Goal: Complete application form

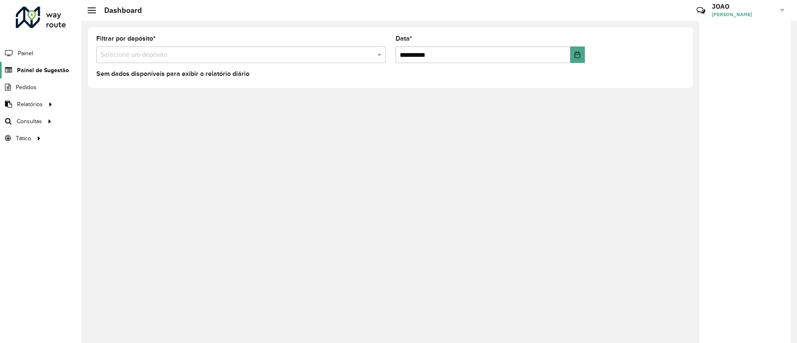
click at [55, 76] on link "Painel de Sugestão" at bounding box center [34, 70] width 69 height 17
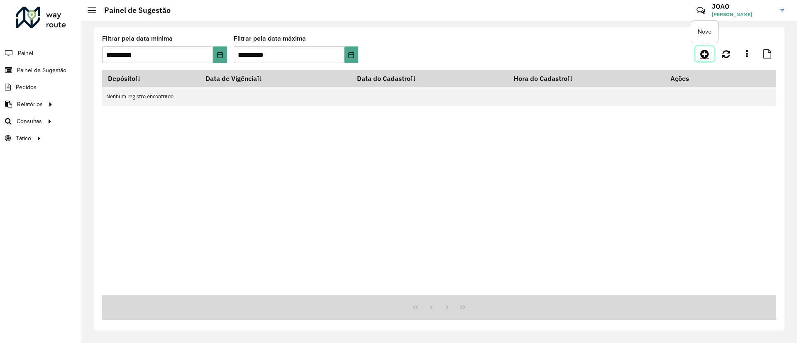
click at [706, 55] on icon at bounding box center [704, 54] width 9 height 10
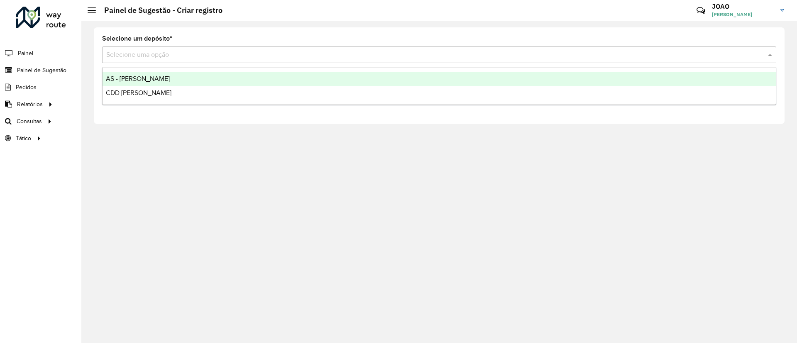
click at [200, 56] on input "text" at bounding box center [430, 55] width 649 height 10
click at [142, 80] on span "AS - [PERSON_NAME]" at bounding box center [138, 78] width 64 height 7
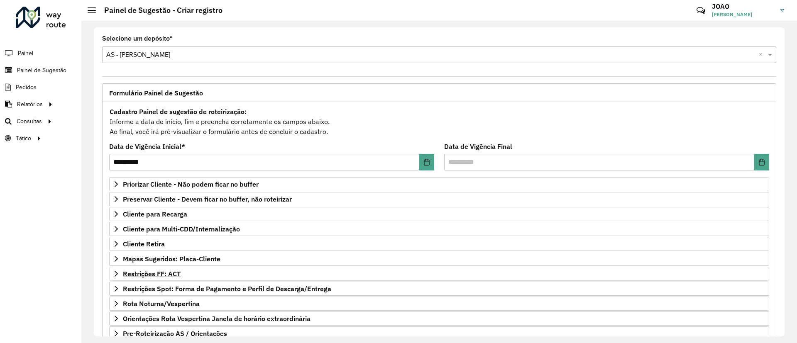
scroll to position [71, 0]
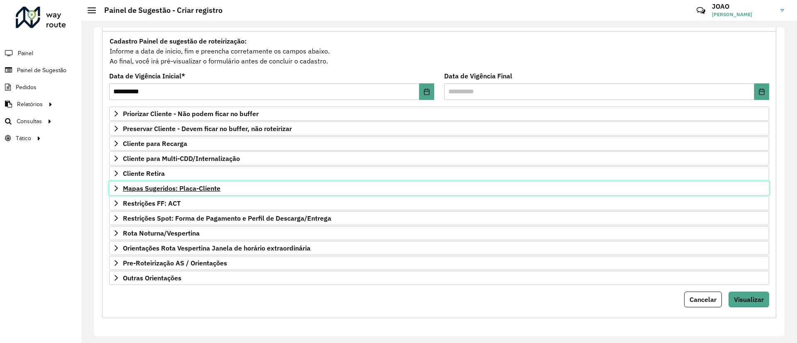
click at [188, 187] on span "Mapas Sugeridos: Placa-Cliente" at bounding box center [172, 188] width 98 height 7
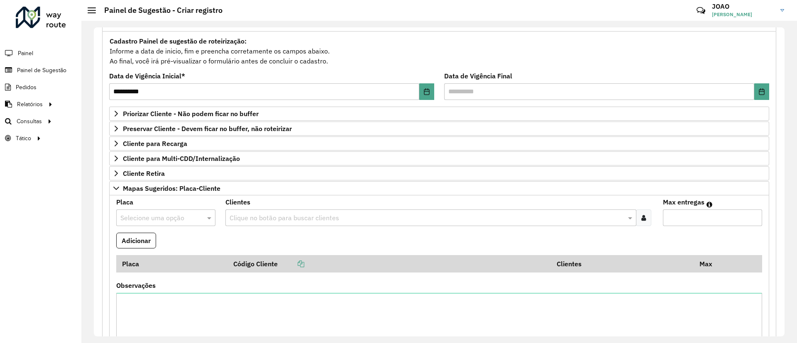
click at [252, 218] on input "text" at bounding box center [426, 218] width 398 height 10
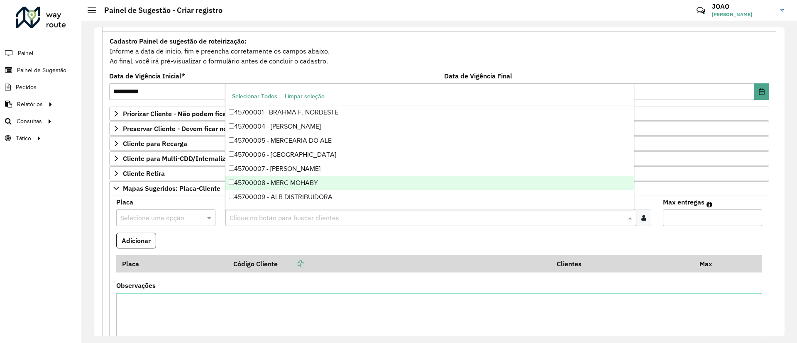
paste input "*****"
type input "*****"
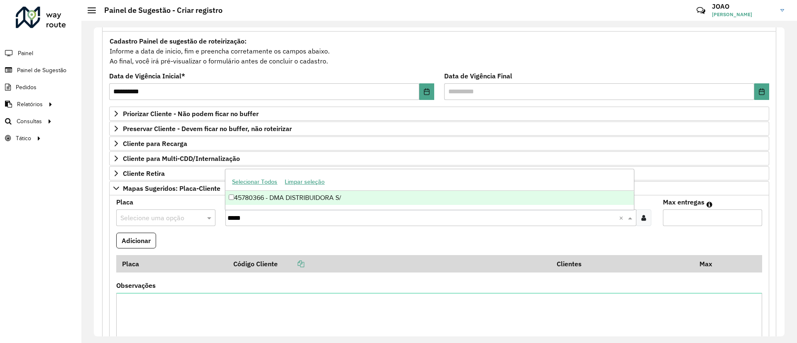
click at [258, 198] on div "45780366 - DMA DISTRIBUIDORA S/" at bounding box center [429, 198] width 408 height 14
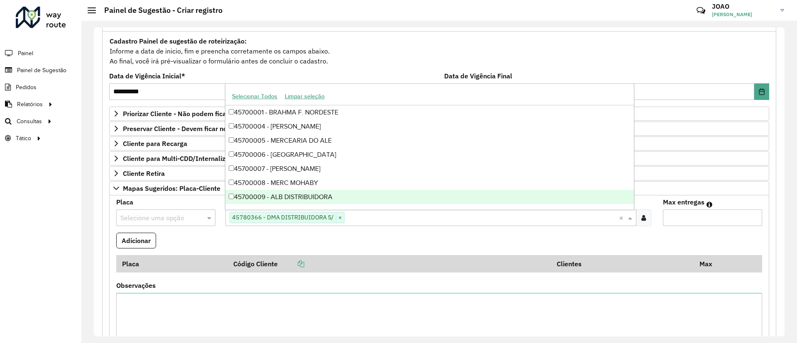
click at [160, 221] on input "text" at bounding box center [157, 218] width 74 height 10
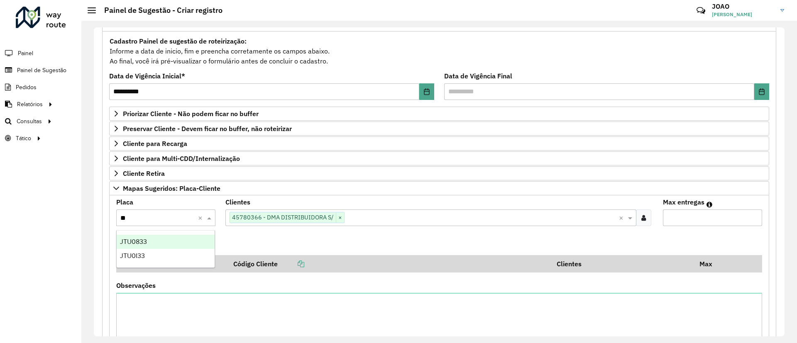
type input "***"
click at [149, 260] on div "JTU0I33" at bounding box center [166, 256] width 98 height 14
click at [719, 221] on input "Max entregas" at bounding box center [712, 218] width 99 height 17
type input "*"
click at [147, 242] on button "Adicionar" at bounding box center [136, 241] width 40 height 16
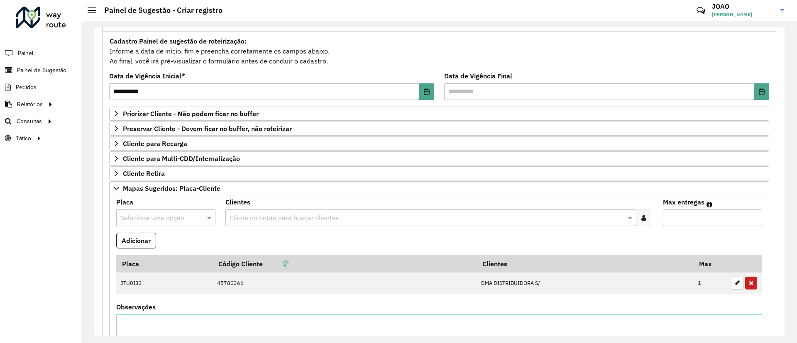
click at [255, 217] on input "text" at bounding box center [426, 218] width 398 height 10
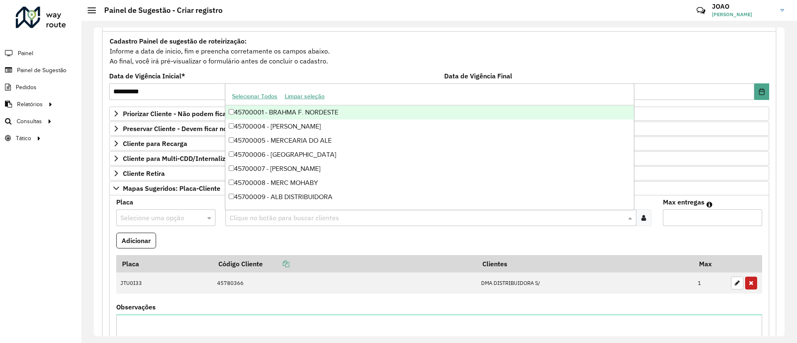
paste input "****"
type input "****"
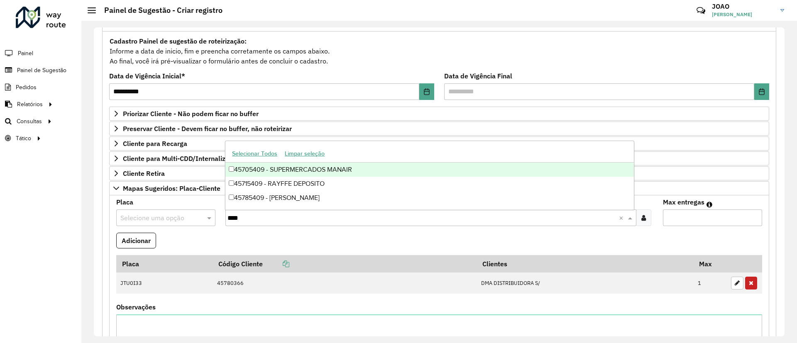
click at [277, 166] on div "45705409 - SUPERMERCADOS MANAIR" at bounding box center [429, 170] width 408 height 14
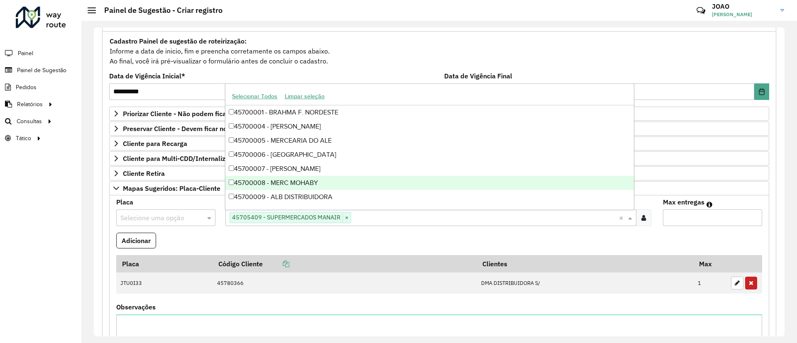
click at [146, 216] on input "text" at bounding box center [157, 218] width 74 height 10
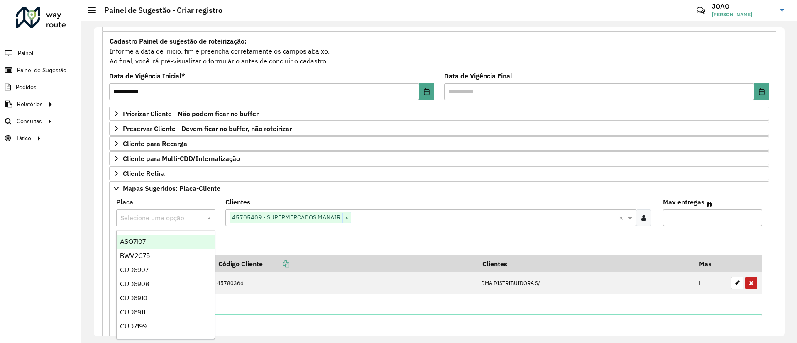
click at [159, 241] on div "ASO7I07" at bounding box center [166, 242] width 98 height 14
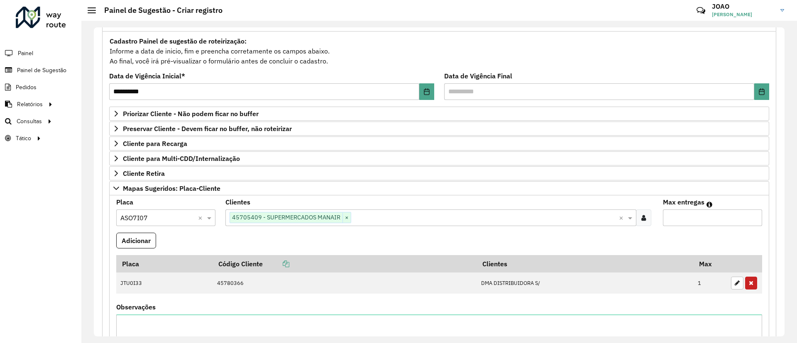
click at [708, 216] on input "Max entregas" at bounding box center [712, 218] width 99 height 17
type input "*"
click at [152, 242] on button "Adicionar" at bounding box center [136, 241] width 40 height 16
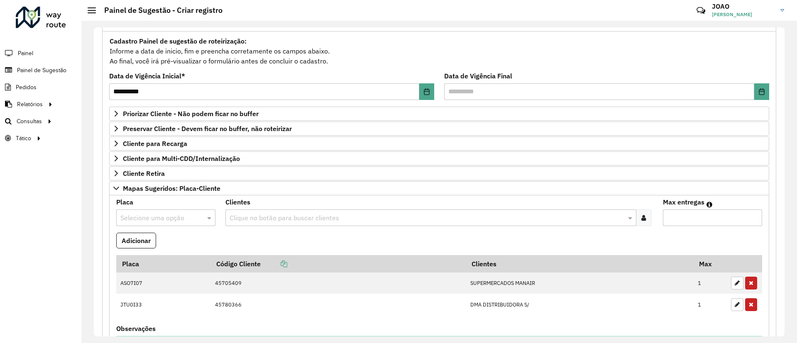
click at [562, 249] on formly-field "Adicionar" at bounding box center [439, 244] width 656 height 22
click at [250, 218] on input "text" at bounding box center [426, 218] width 398 height 10
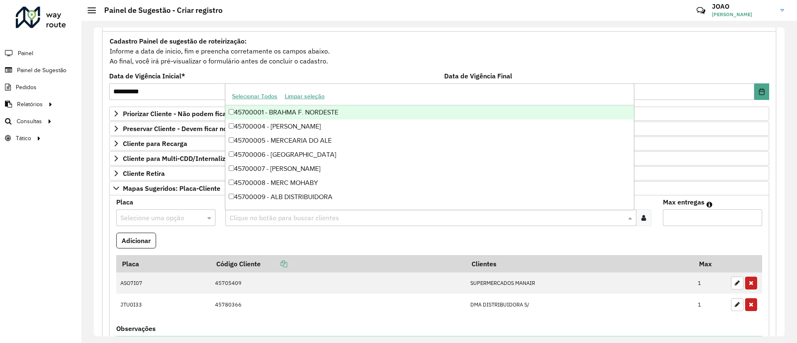
click at [154, 215] on input "text" at bounding box center [157, 218] width 74 height 10
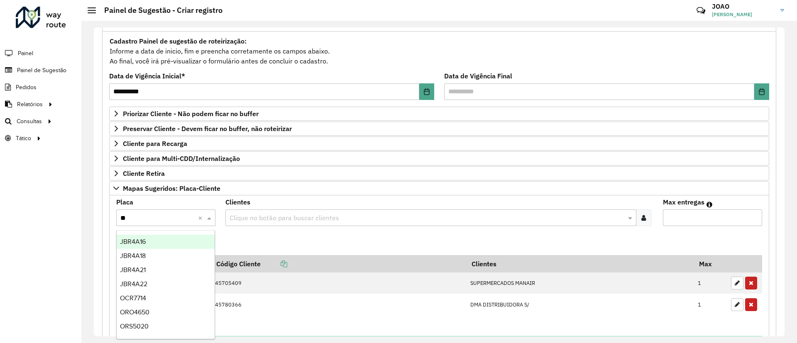
type input "***"
click at [162, 240] on div "RVB0B64" at bounding box center [166, 242] width 98 height 14
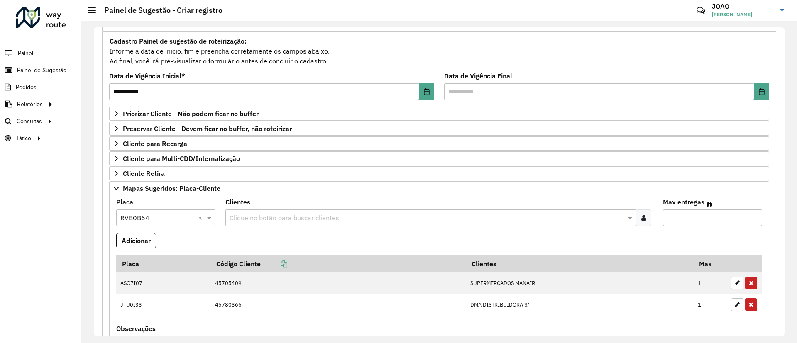
click at [285, 220] on input "text" at bounding box center [426, 218] width 398 height 10
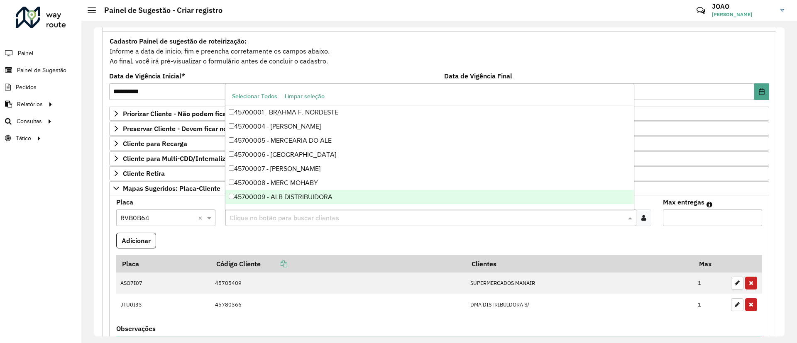
paste input "*****"
type input "*****"
drag, startPoint x: 321, startPoint y: 197, endPoint x: 392, endPoint y: 215, distance: 73.5
click at [322, 197] on div "45777389 - REDECOMPRAS GALPAO10" at bounding box center [429, 198] width 408 height 14
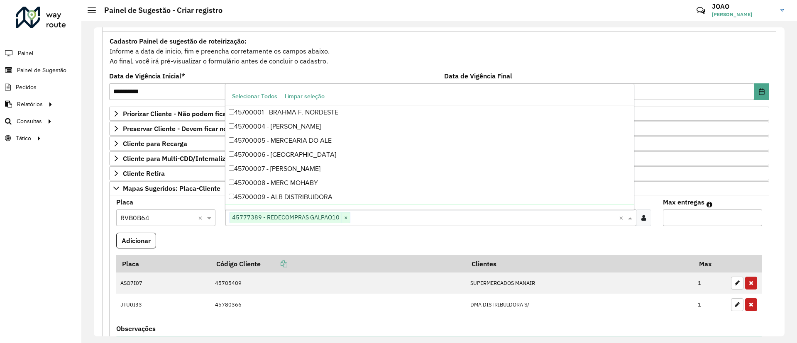
click at [692, 215] on input "Max entregas" at bounding box center [712, 218] width 99 height 17
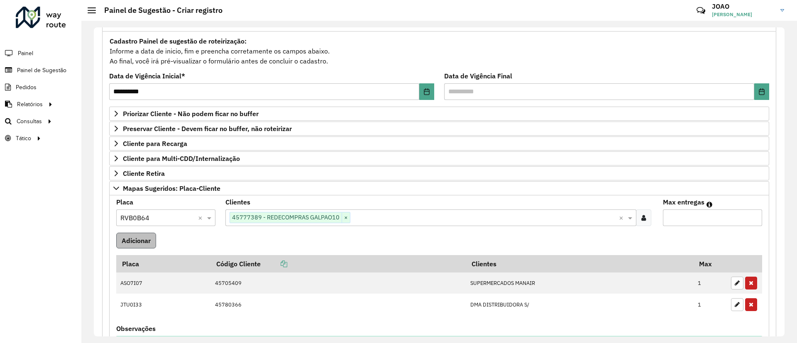
type input "*"
click at [132, 239] on button "Adicionar" at bounding box center [136, 241] width 40 height 16
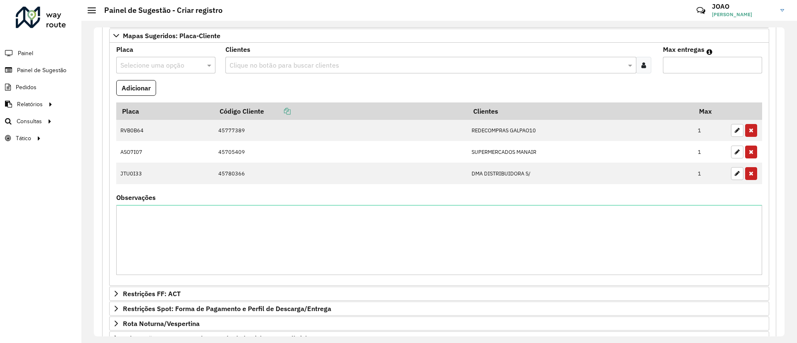
scroll to position [314, 0]
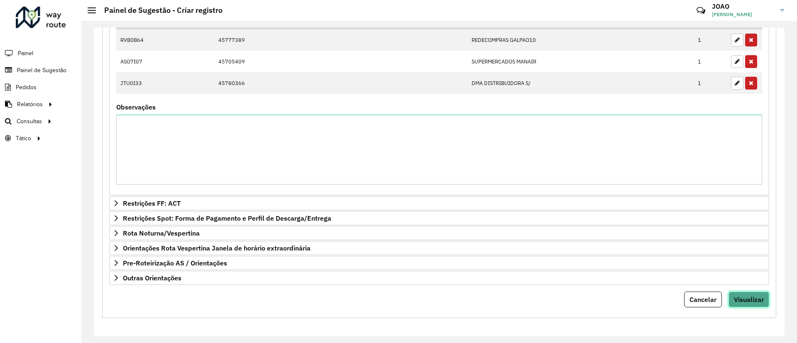
click at [745, 303] on span "Visualizar" at bounding box center [749, 300] width 30 height 8
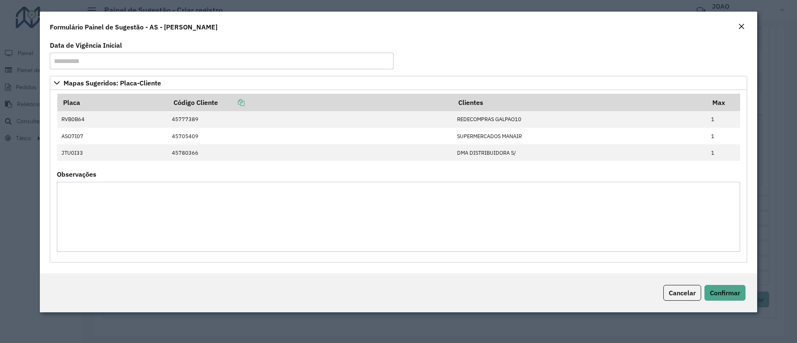
click at [725, 304] on div "Cancelar Confirmar" at bounding box center [398, 293] width 717 height 39
click at [728, 297] on button "Confirmar" at bounding box center [724, 293] width 41 height 16
